Goal: Find specific page/section: Find specific page/section

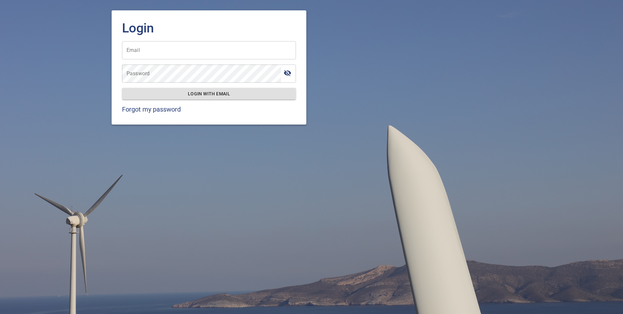
click at [176, 56] on input "Email" at bounding box center [209, 50] width 174 height 18
type input "**********"
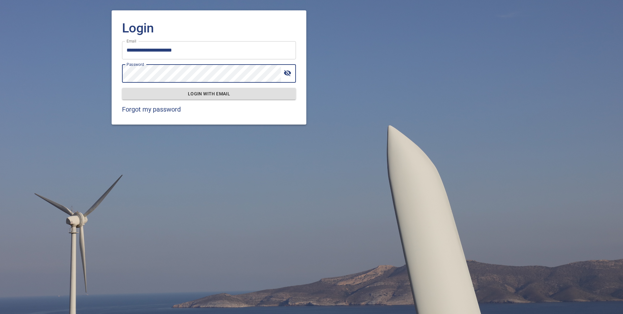
click at [229, 92] on span "Login with email" at bounding box center [209, 94] width 164 height 8
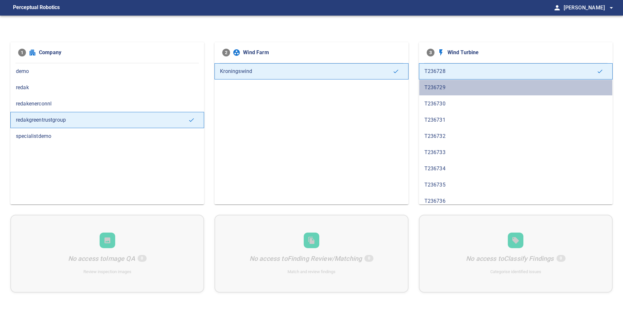
click at [436, 91] on span "T236729" at bounding box center [515, 88] width 183 height 8
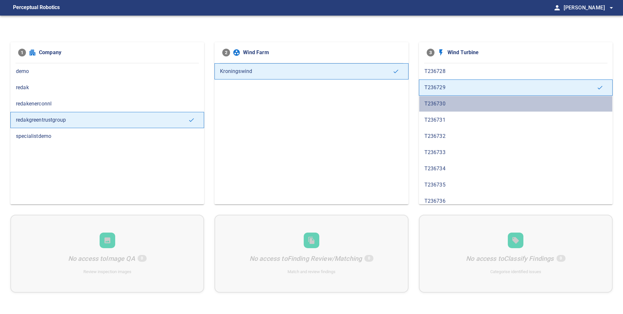
click at [436, 100] on span "T236730" at bounding box center [515, 104] width 183 height 8
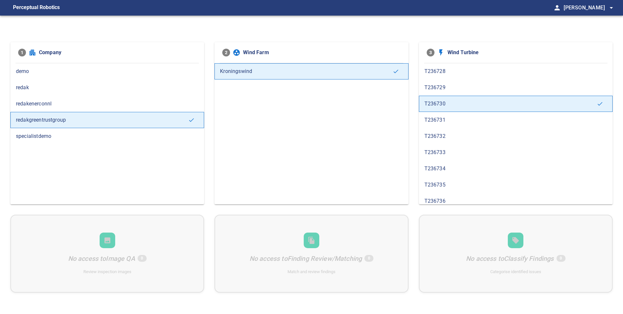
click at [441, 120] on span "T236731" at bounding box center [515, 120] width 183 height 8
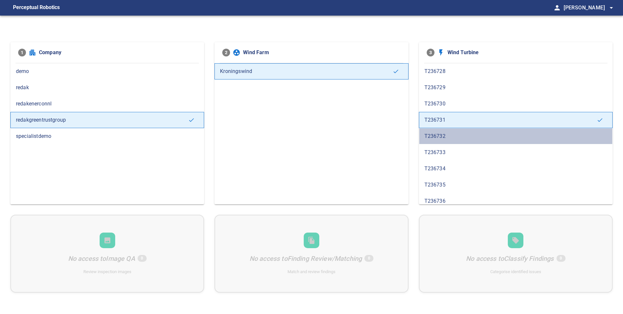
click at [441, 138] on span "T236732" at bounding box center [515, 136] width 183 height 8
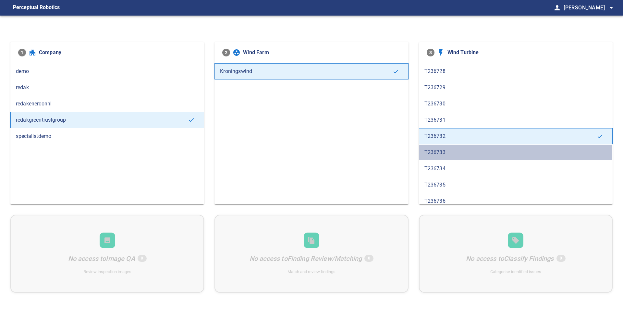
click at [443, 156] on div "T236733" at bounding box center [516, 152] width 194 height 16
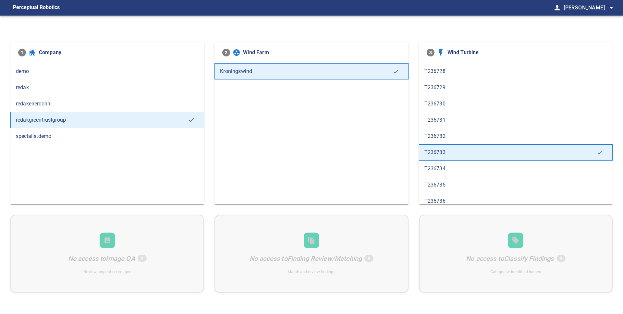
click at [445, 172] on span "T236734" at bounding box center [515, 169] width 183 height 8
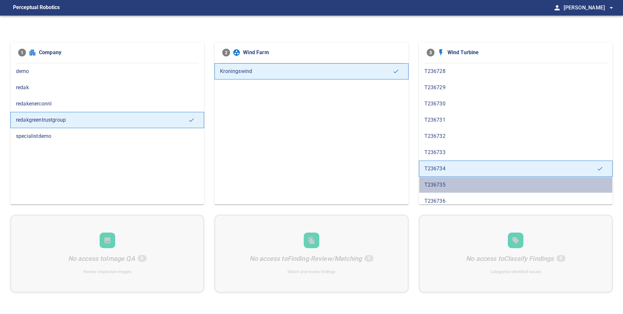
click at [436, 185] on span "T236735" at bounding box center [515, 185] width 183 height 8
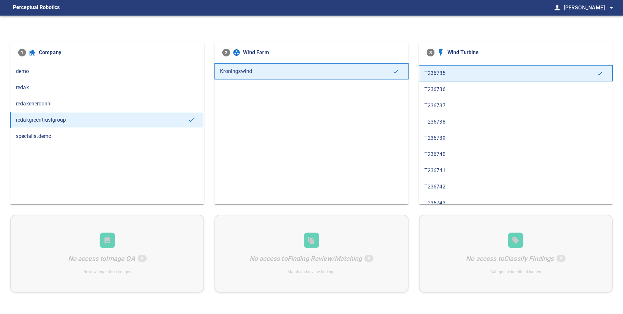
scroll to position [107, 0]
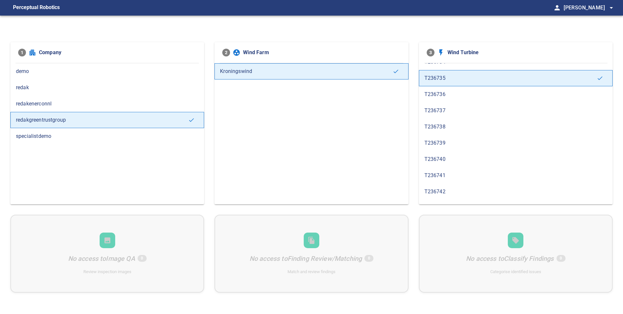
click at [436, 98] on span "T236736" at bounding box center [515, 95] width 183 height 8
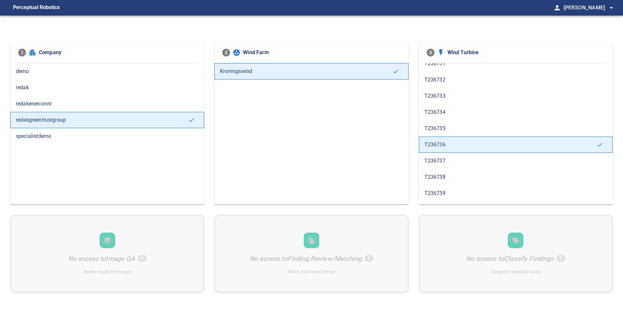
scroll to position [71, 0]
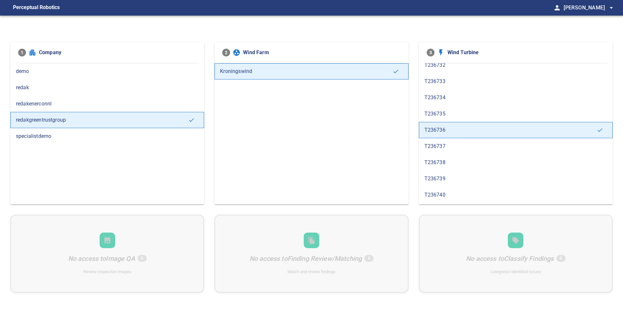
click at [441, 149] on span "T236737" at bounding box center [515, 146] width 183 height 8
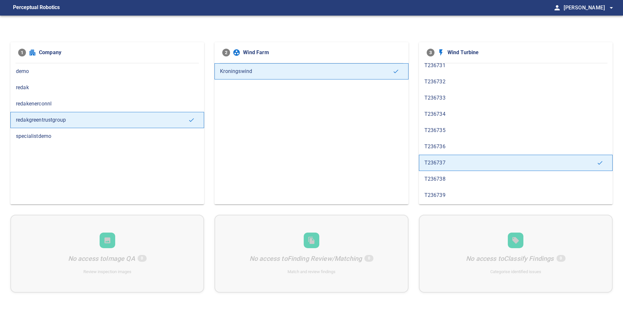
scroll to position [65, 0]
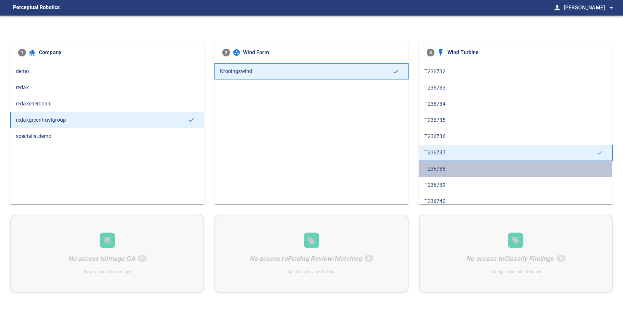
click at [437, 166] on span "T236738" at bounding box center [515, 169] width 183 height 8
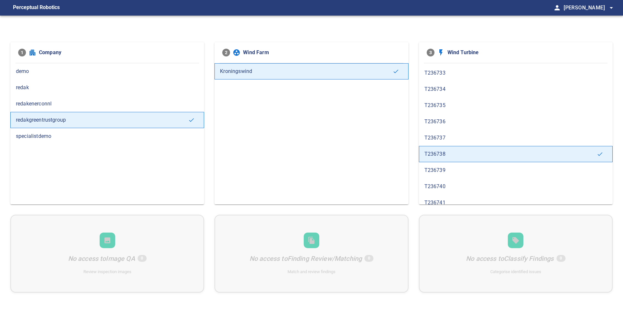
scroll to position [81, 0]
click at [438, 168] on span "T236739" at bounding box center [515, 169] width 183 height 8
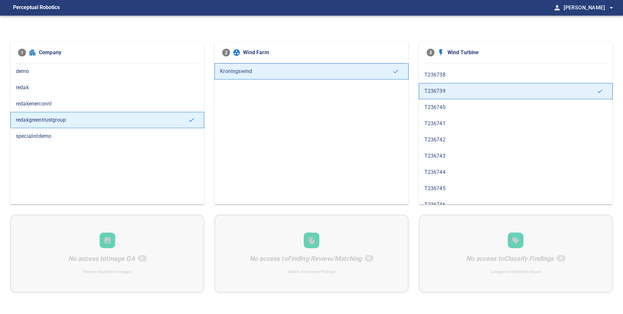
scroll to position [167, 0]
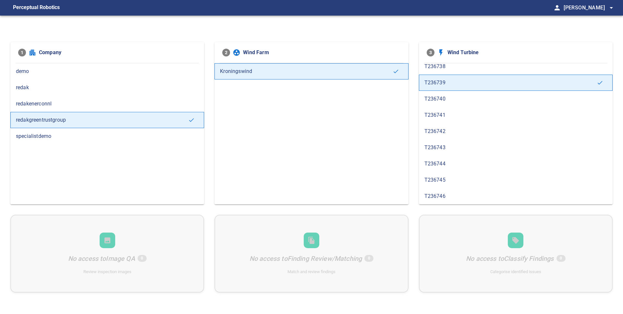
click at [446, 196] on span "T236746" at bounding box center [515, 196] width 183 height 8
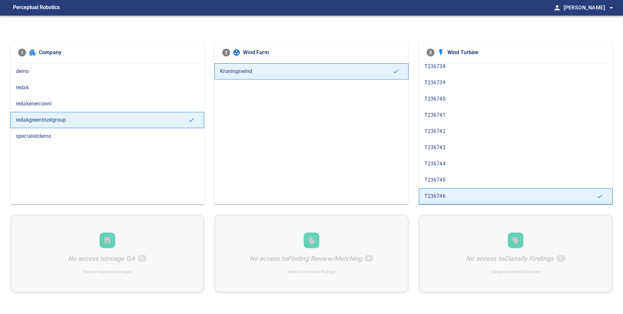
click at [444, 182] on span "T236745" at bounding box center [515, 180] width 183 height 8
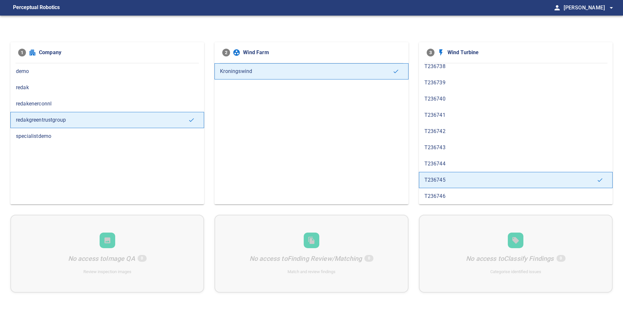
click at [446, 159] on div "T236744" at bounding box center [516, 164] width 194 height 16
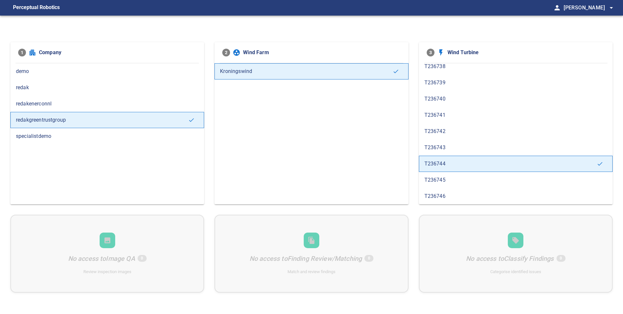
click at [447, 153] on div "T236743" at bounding box center [516, 148] width 194 height 16
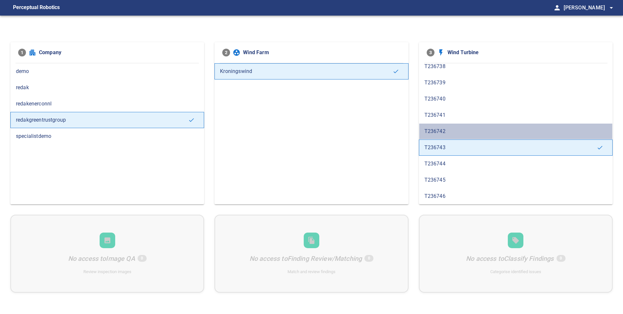
click at [447, 136] on div "T236742" at bounding box center [516, 131] width 194 height 16
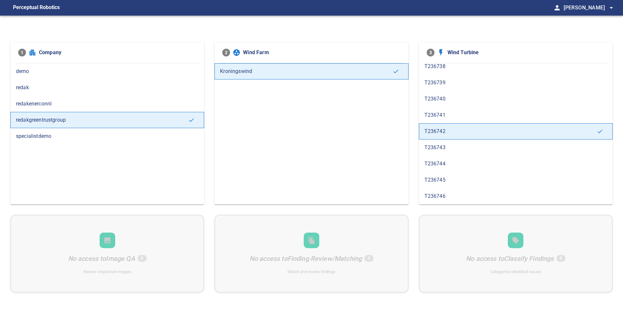
click at [448, 112] on span "T236741" at bounding box center [515, 115] width 183 height 8
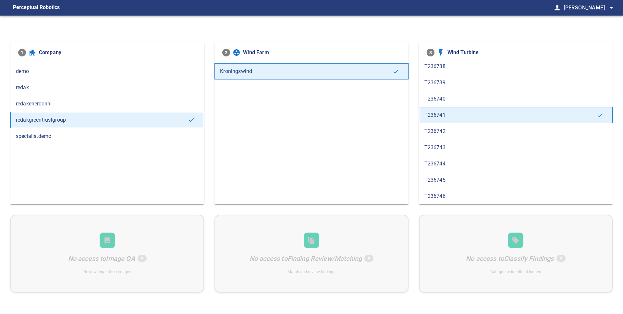
click at [448, 104] on div "T236740" at bounding box center [516, 99] width 194 height 16
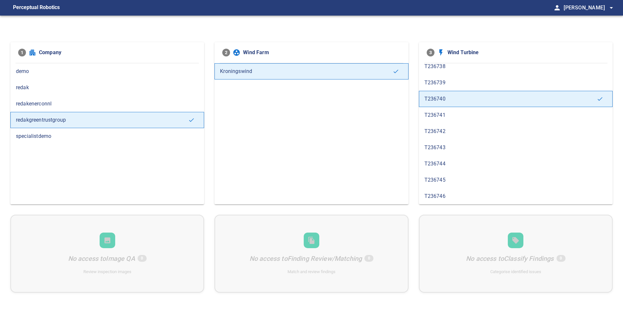
click at [452, 84] on span "T236739" at bounding box center [515, 83] width 183 height 8
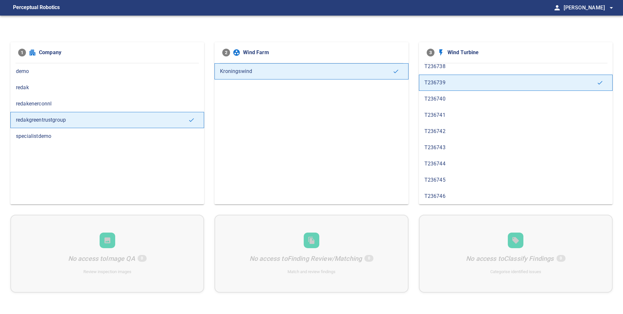
click at [453, 68] on span "T236738" at bounding box center [515, 67] width 183 height 8
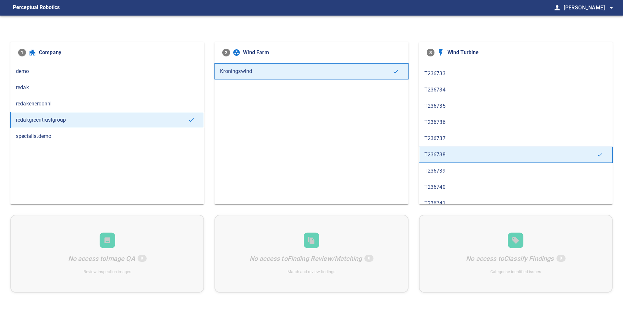
scroll to position [77, 0]
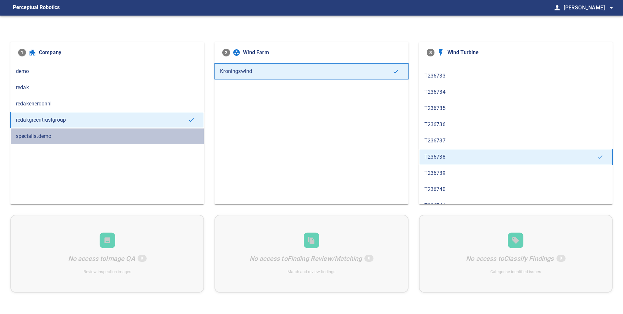
click at [82, 143] on div "specialistdemo" at bounding box center [107, 136] width 194 height 16
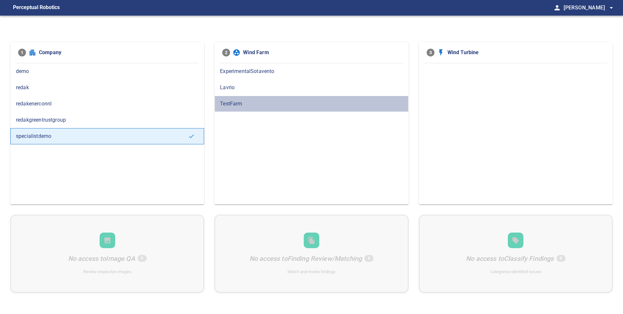
click at [252, 111] on div "TestFarm" at bounding box center [312, 104] width 194 height 16
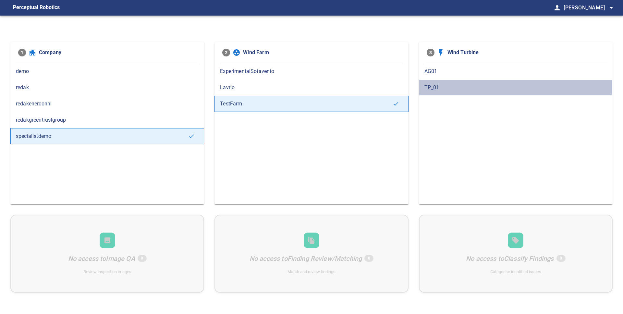
click at [443, 94] on div "TP_01" at bounding box center [516, 88] width 194 height 16
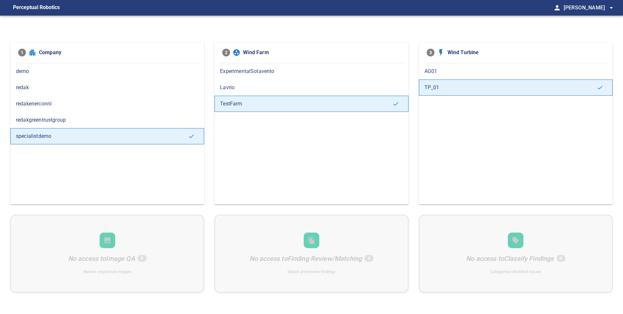
click at [448, 77] on div "AG01" at bounding box center [516, 71] width 194 height 16
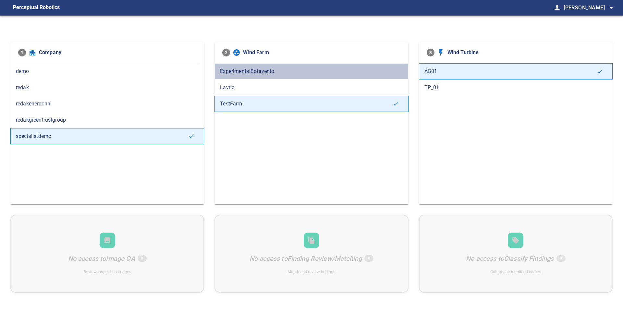
click at [258, 68] on span "ExperimentalSotavento" at bounding box center [311, 71] width 183 height 8
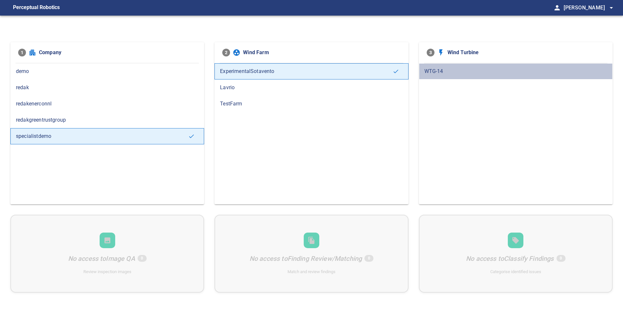
click at [463, 70] on span "WTG-14" at bounding box center [515, 71] width 183 height 8
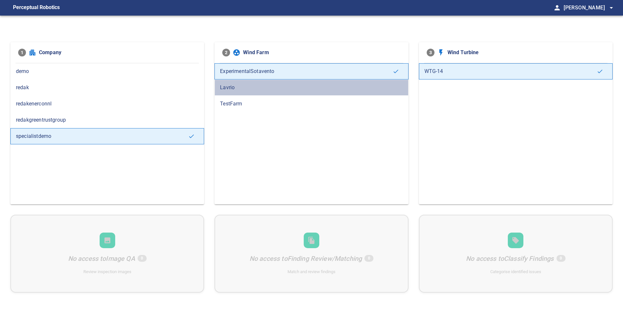
click at [323, 94] on div "Lavrio" at bounding box center [312, 88] width 194 height 16
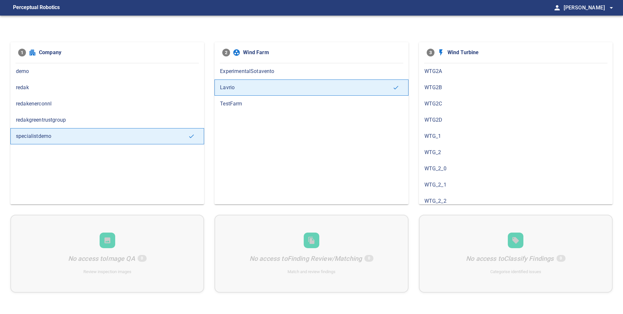
click at [429, 93] on div "WTG2B" at bounding box center [516, 88] width 194 height 16
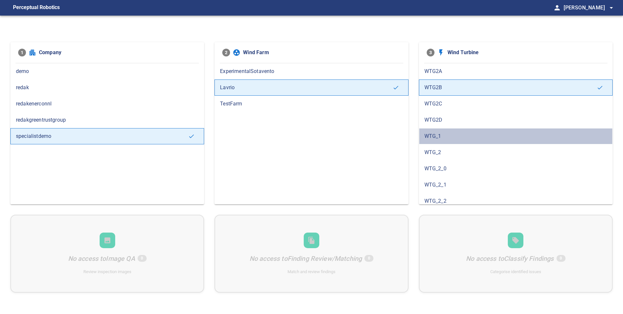
click at [428, 139] on span "WTG_1" at bounding box center [515, 136] width 183 height 8
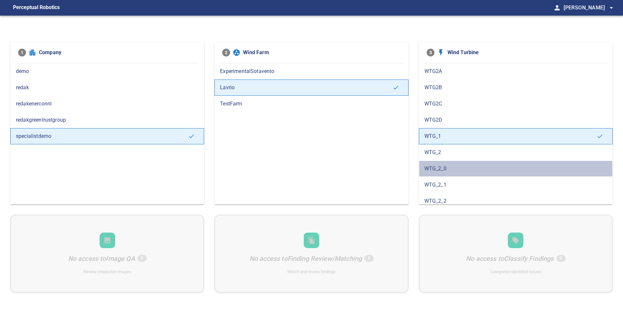
click at [428, 171] on span "WTG_2_0" at bounding box center [515, 169] width 183 height 8
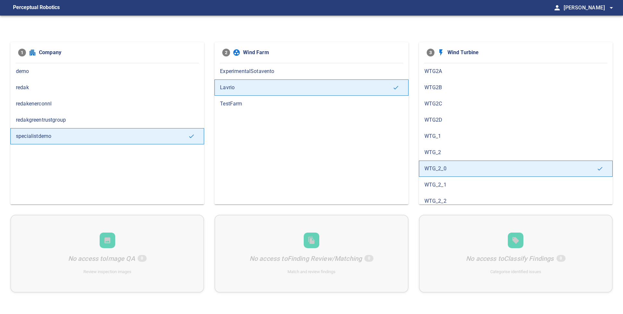
click at [372, 260] on div "No access to Image QA 0 Review inspection images No access to Finding Review/Ma…" at bounding box center [311, 254] width 602 height 78
